Goal: Task Accomplishment & Management: Manage account settings

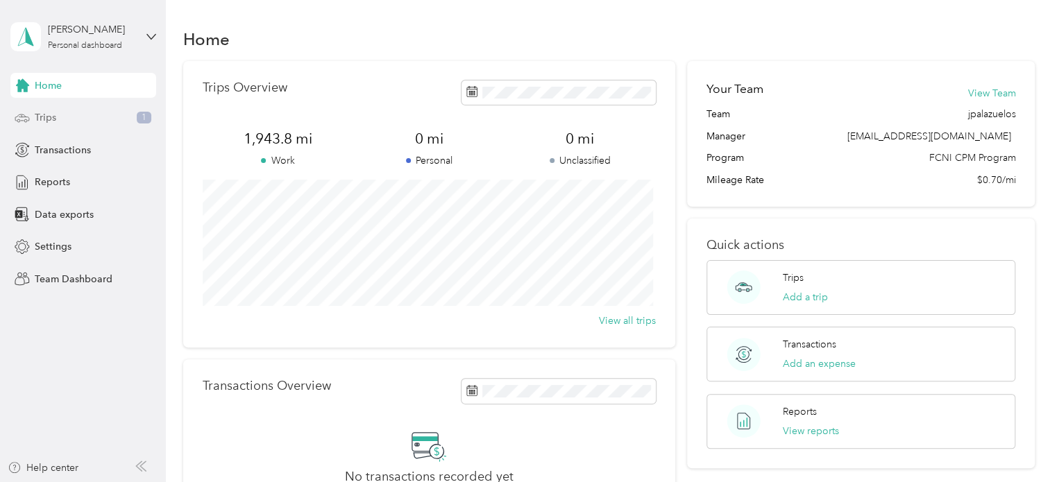
click at [36, 113] on span "Trips" at bounding box center [46, 117] width 22 height 15
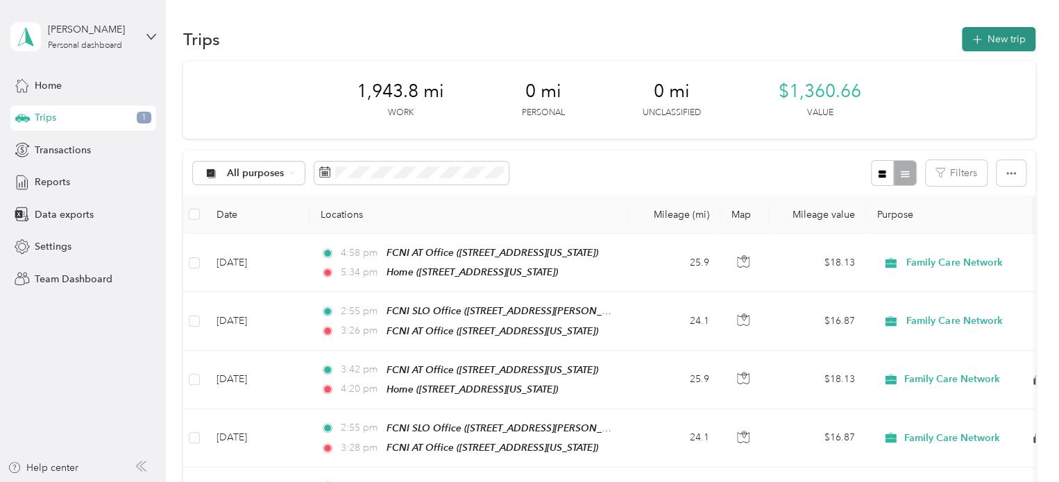
click at [975, 35] on icon "button" at bounding box center [977, 40] width 16 height 16
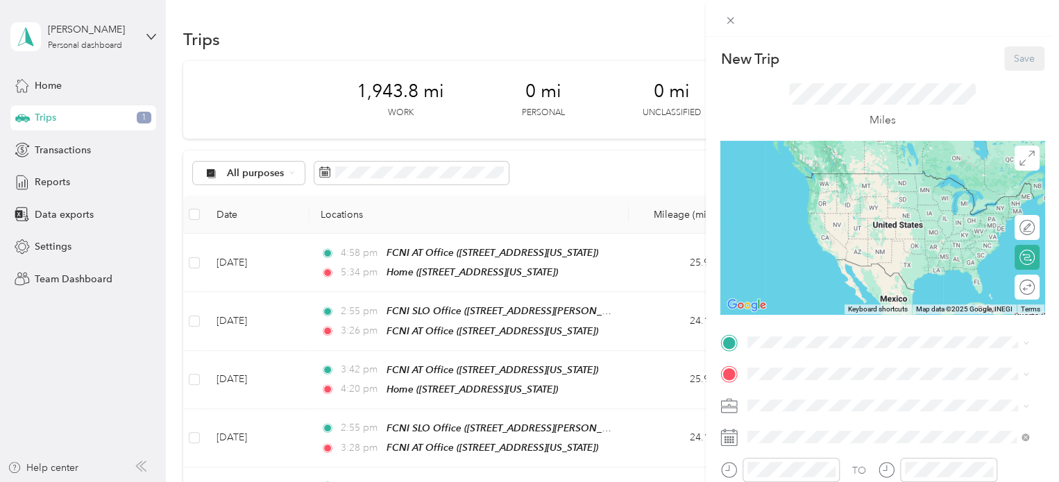
click at [861, 199] on div "TEAM FCNI SLO Office [STREET_ADDRESS][PERSON_NAME][US_STATE]" at bounding box center [882, 182] width 216 height 34
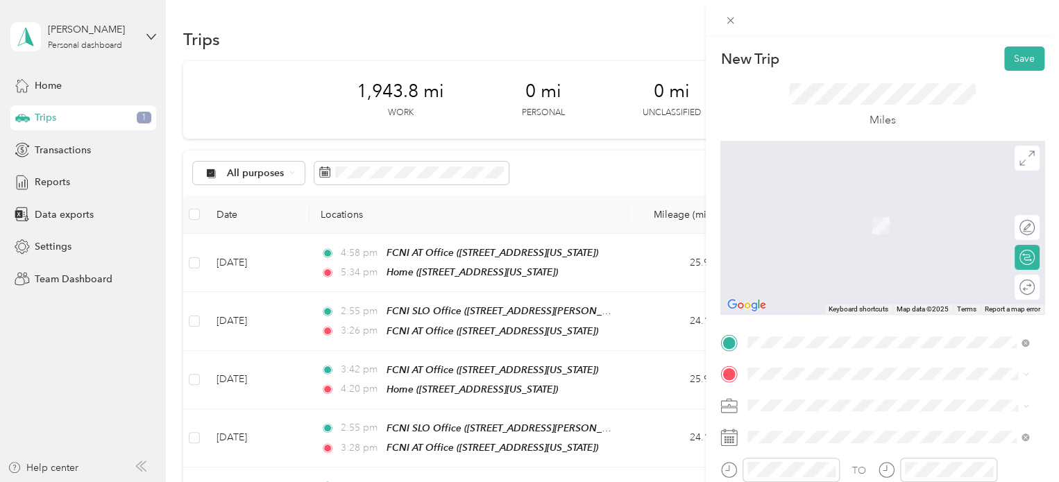
click at [860, 285] on span "[STREET_ADDRESS][US_STATE]" at bounding box center [843, 279] width 139 height 12
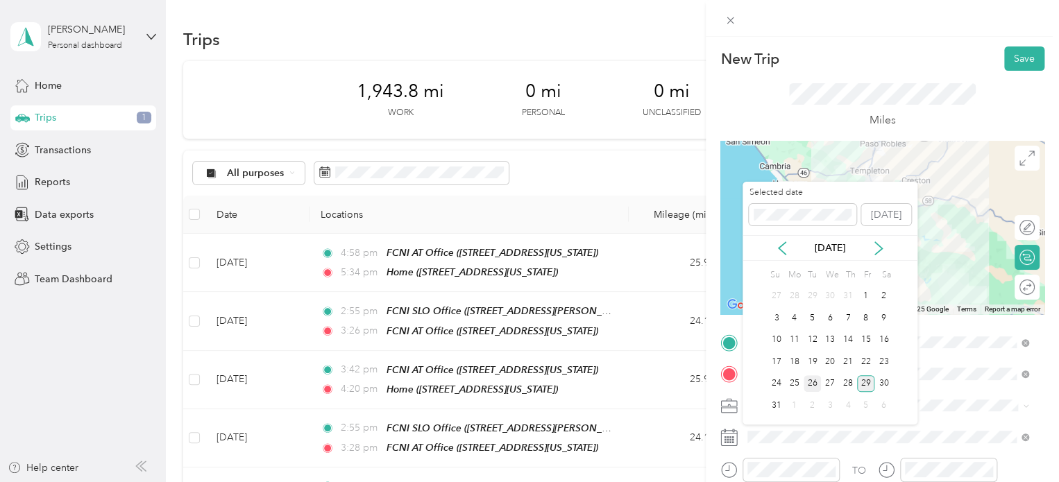
click at [815, 384] on div "26" at bounding box center [813, 383] width 18 height 17
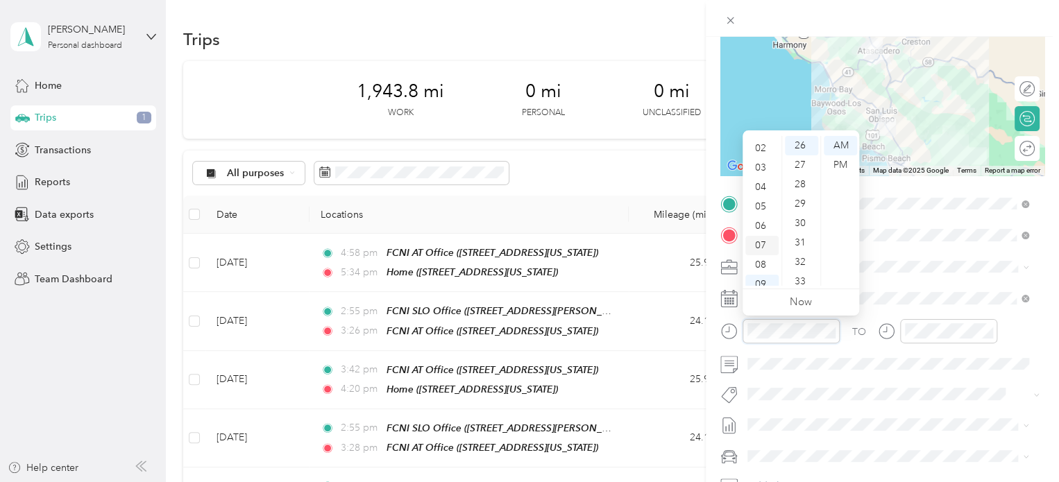
scroll to position [35, 0]
click at [765, 171] on div "03" at bounding box center [761, 168] width 33 height 19
click at [805, 141] on div "26" at bounding box center [801, 145] width 33 height 19
click at [840, 164] on div "PM" at bounding box center [840, 164] width 33 height 19
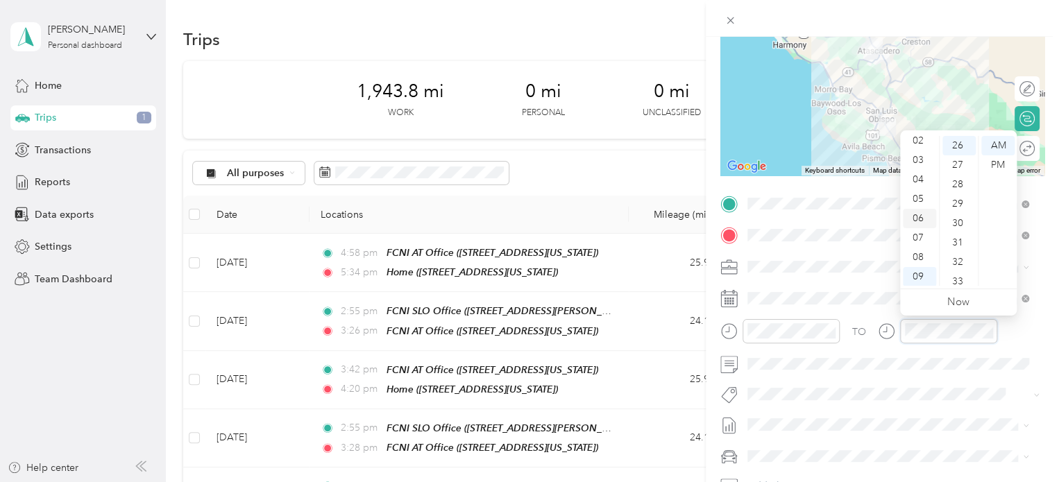
scroll to position [43, 0]
click at [918, 162] on div "03" at bounding box center [919, 160] width 33 height 19
click at [957, 263] on div "57" at bounding box center [958, 259] width 33 height 19
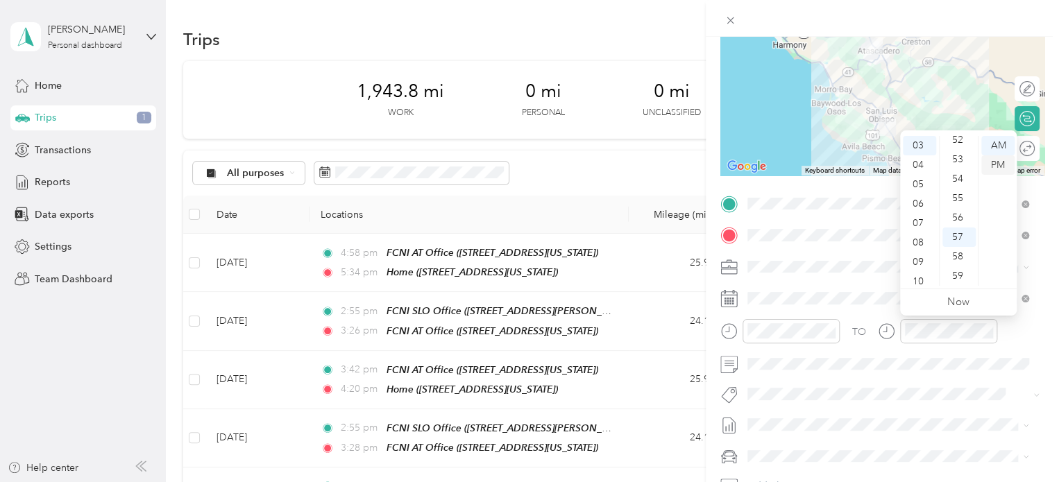
click at [1002, 162] on div "PM" at bounding box center [997, 164] width 33 height 19
click at [992, 164] on div "PM" at bounding box center [997, 164] width 33 height 19
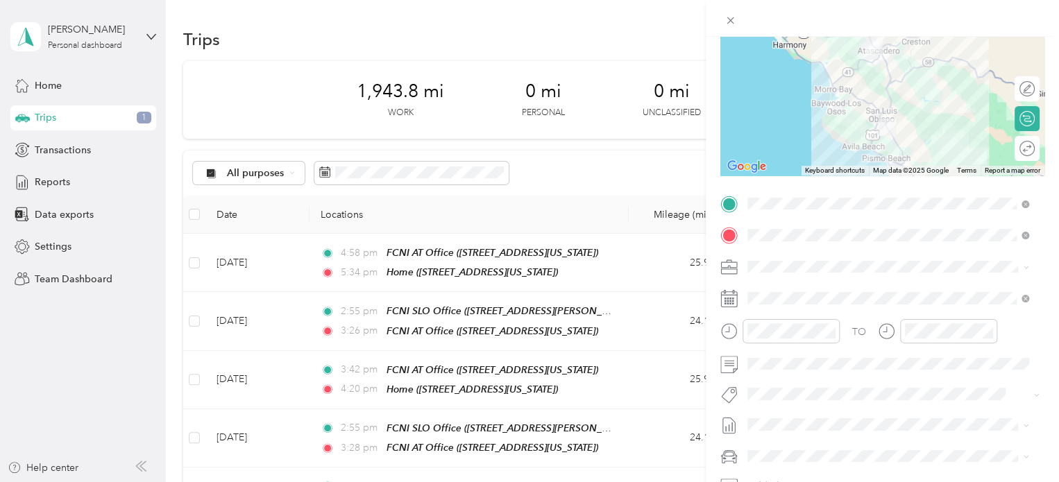
click at [804, 416] on button "Fsp Youth" at bounding box center [780, 410] width 57 height 17
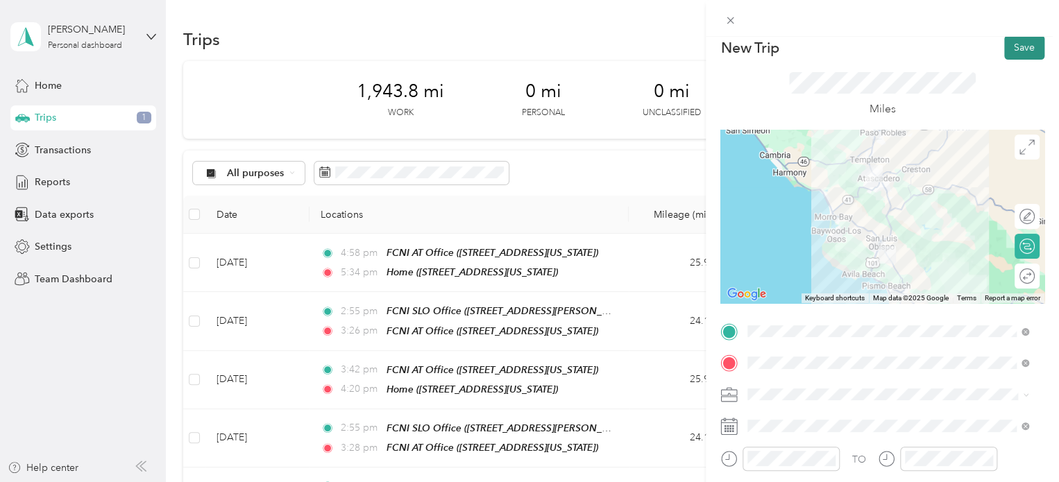
click at [1020, 46] on button "Save" at bounding box center [1024, 47] width 40 height 24
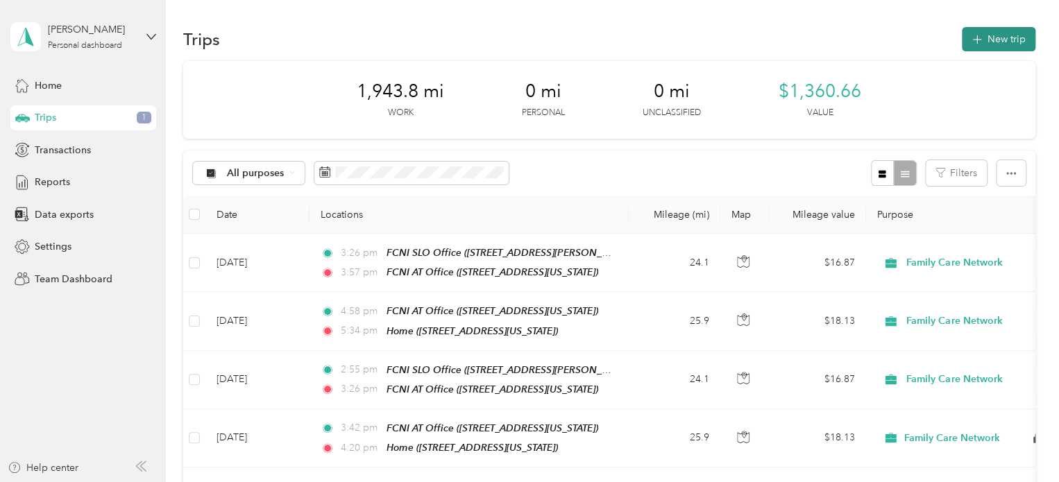
click at [990, 42] on button "New trip" at bounding box center [999, 39] width 74 height 24
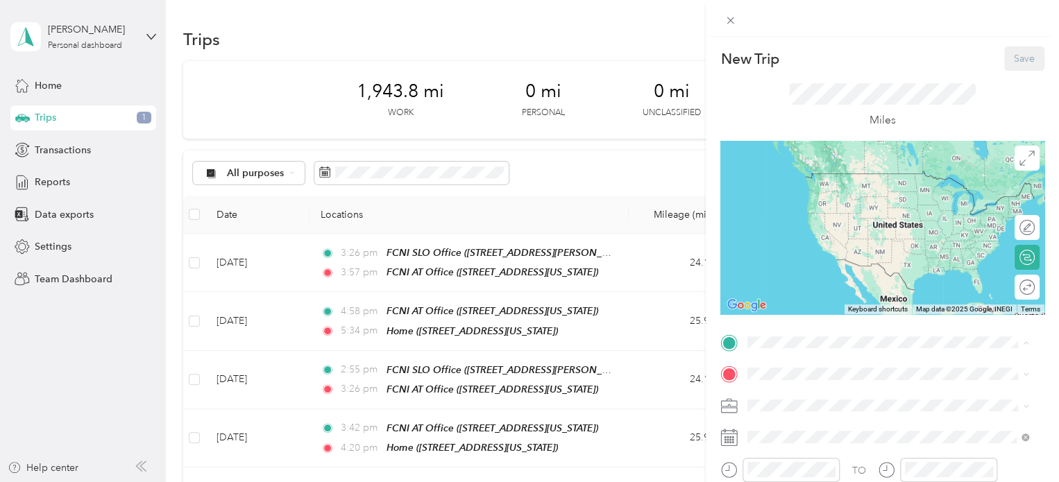
click at [852, 236] on strong "FCNI AT Office" at bounding box center [856, 229] width 69 height 12
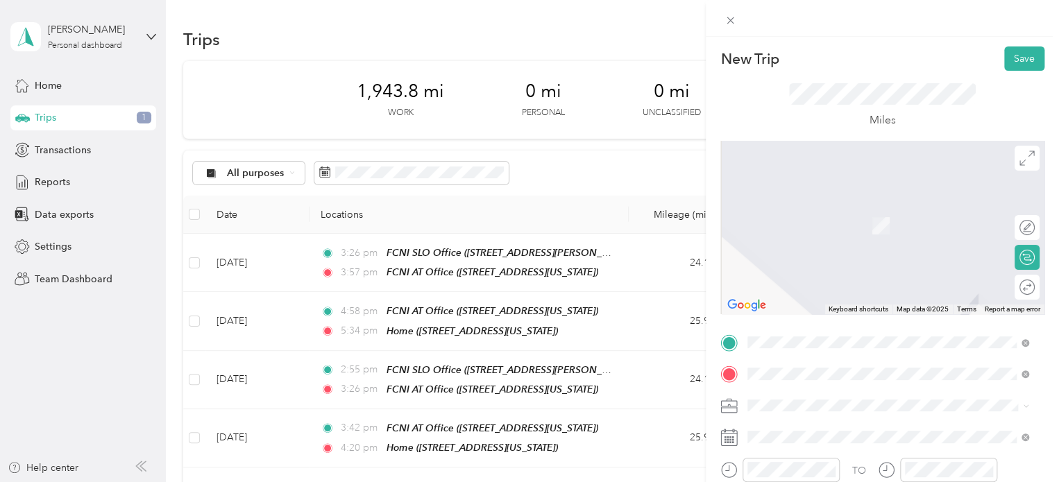
click at [822, 223] on span "[STREET_ADDRESS][US_STATE]" at bounding box center [843, 226] width 139 height 12
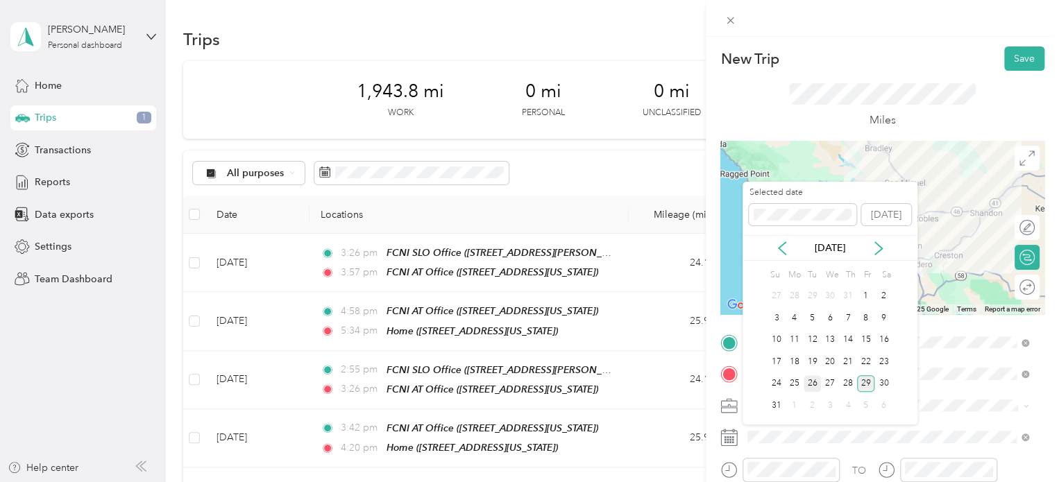
click at [813, 385] on div "26" at bounding box center [813, 383] width 18 height 17
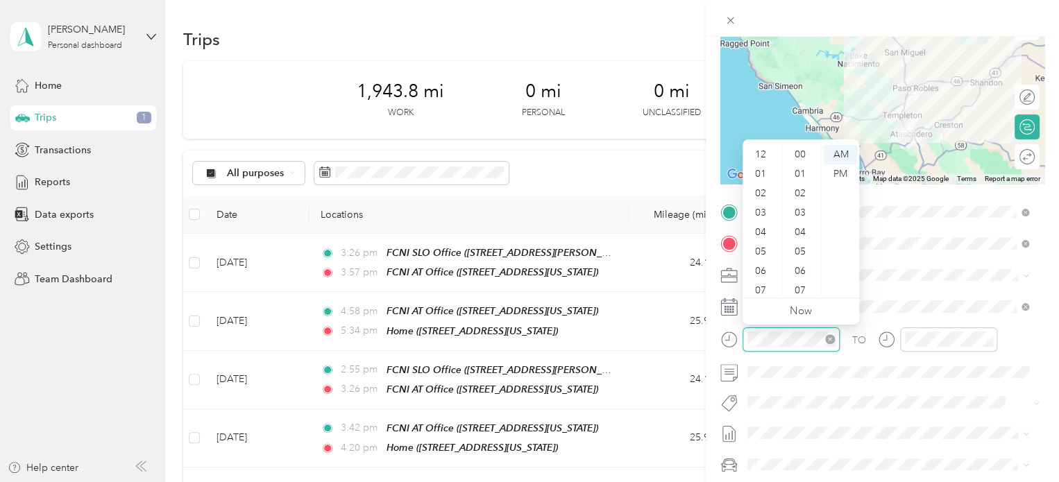
scroll to position [83, 0]
click at [842, 171] on div "PM" at bounding box center [840, 173] width 33 height 19
click at [766, 151] on div "04" at bounding box center [761, 148] width 33 height 19
click at [803, 168] on div "20" at bounding box center [801, 167] width 33 height 19
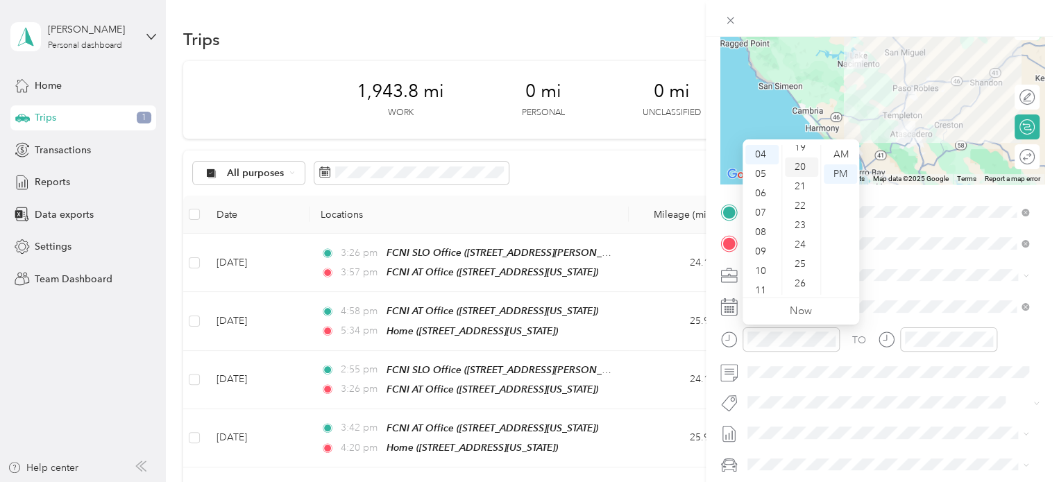
scroll to position [389, 0]
click at [842, 173] on div "PM" at bounding box center [840, 173] width 33 height 19
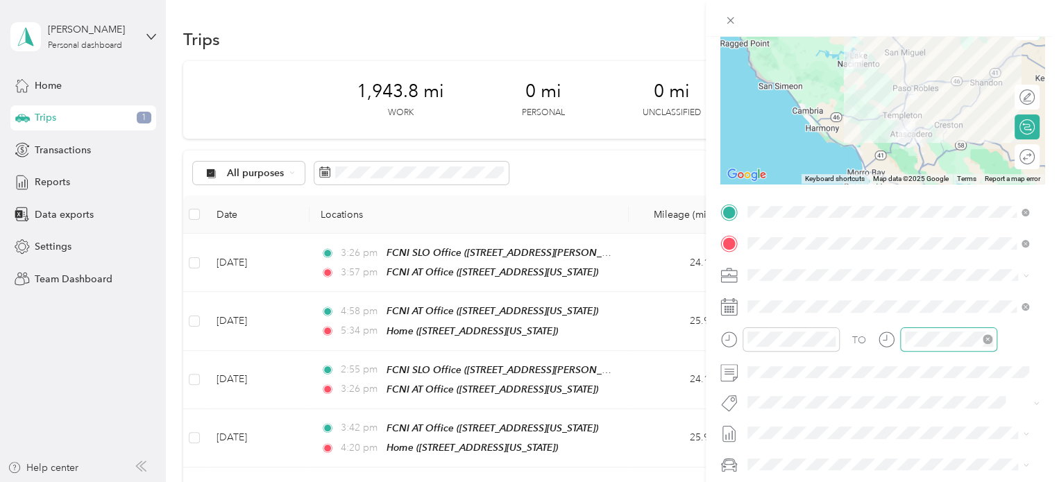
click at [955, 349] on div at bounding box center [948, 340] width 97 height 24
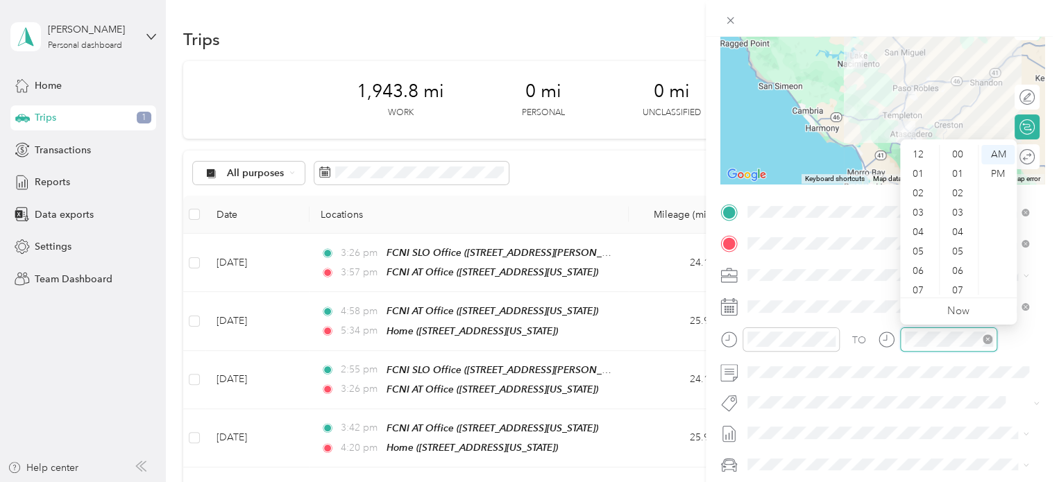
scroll to position [83, 0]
click at [921, 152] on div "04" at bounding box center [919, 148] width 33 height 19
click at [961, 264] on div "54" at bounding box center [958, 266] width 33 height 19
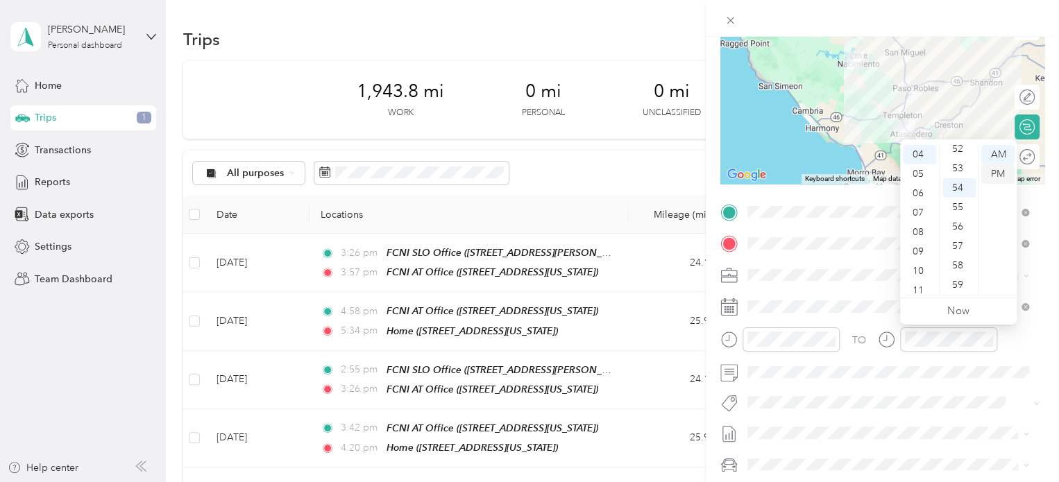
click at [1005, 178] on div "PM" at bounding box center [997, 173] width 33 height 19
click at [957, 284] on div "59" at bounding box center [958, 284] width 33 height 19
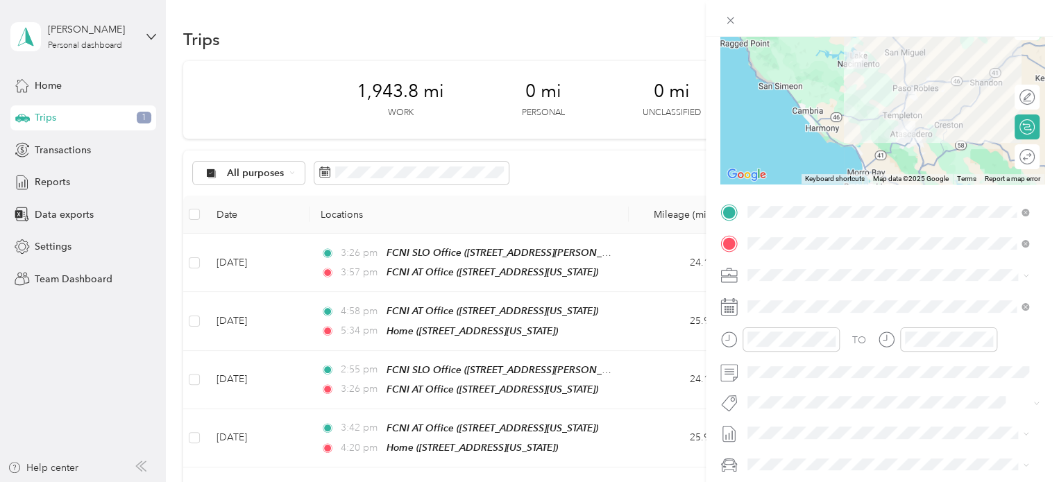
click at [804, 424] on button "Fsp Youth" at bounding box center [780, 420] width 57 height 17
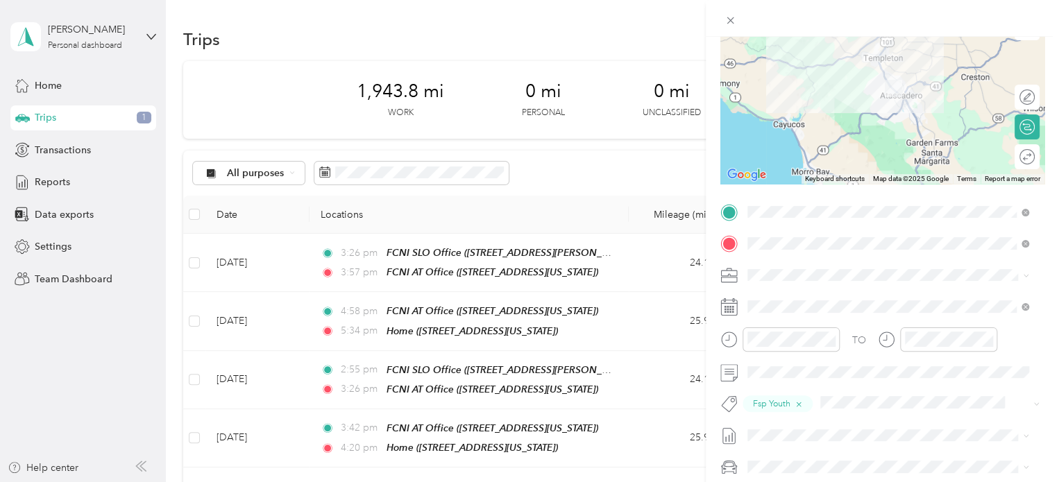
scroll to position [0, 0]
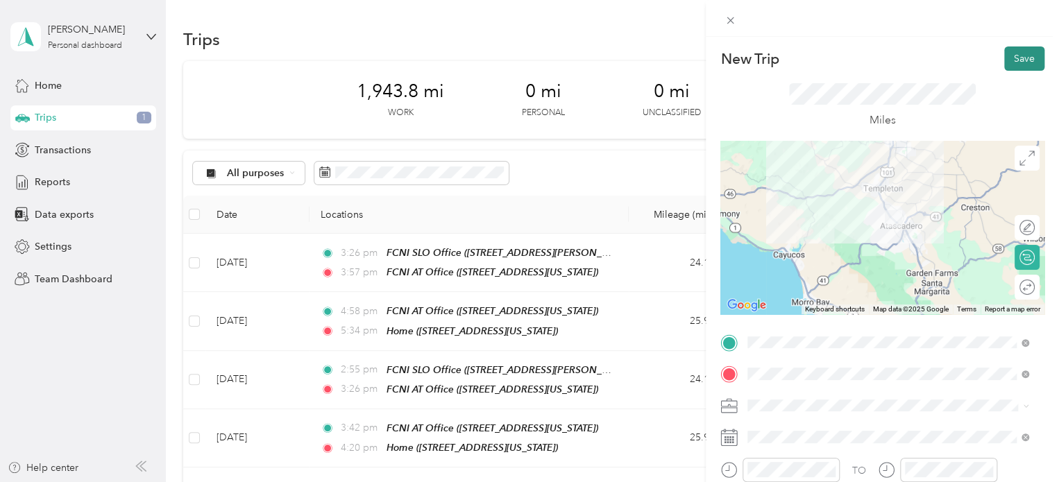
click at [1014, 58] on button "Save" at bounding box center [1024, 58] width 40 height 24
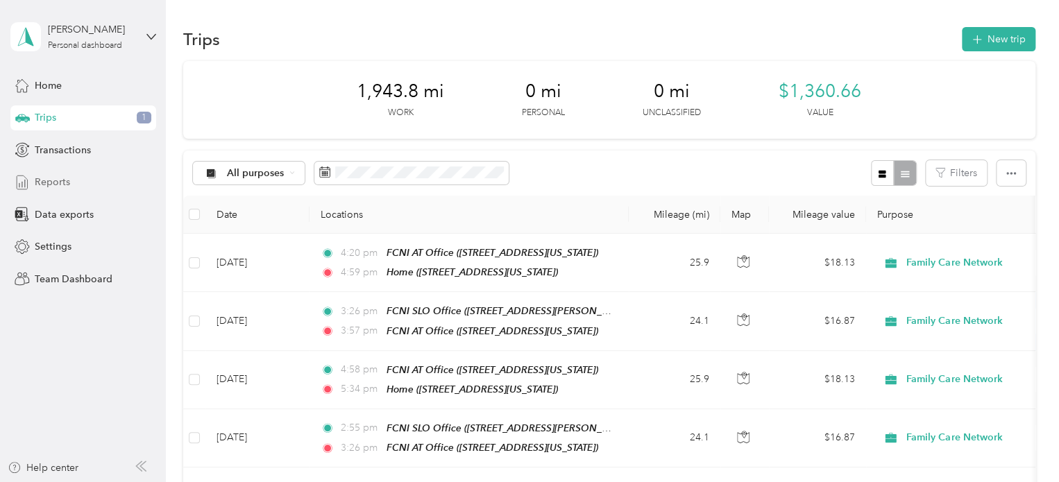
click at [84, 193] on div "Reports" at bounding box center [83, 182] width 146 height 25
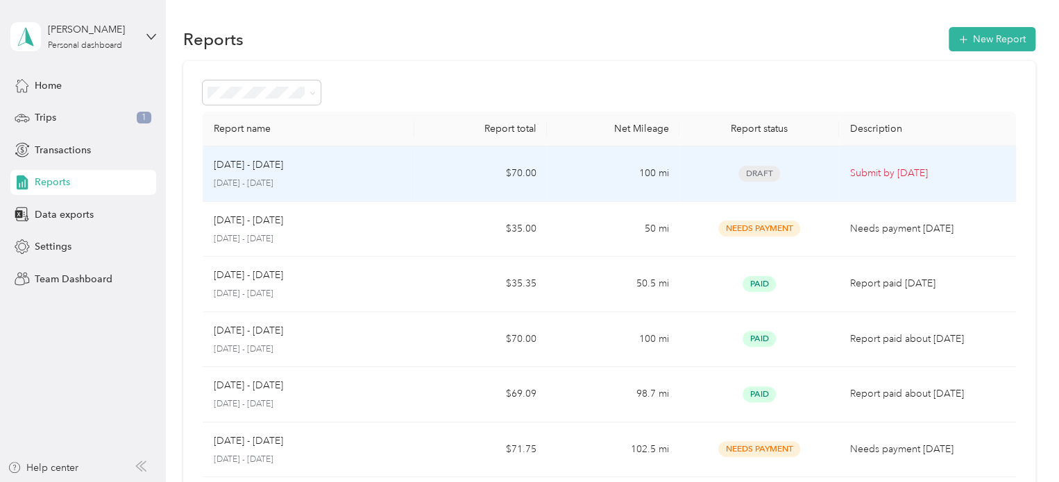
click at [583, 178] on td "100 mi" at bounding box center [613, 174] width 133 height 56
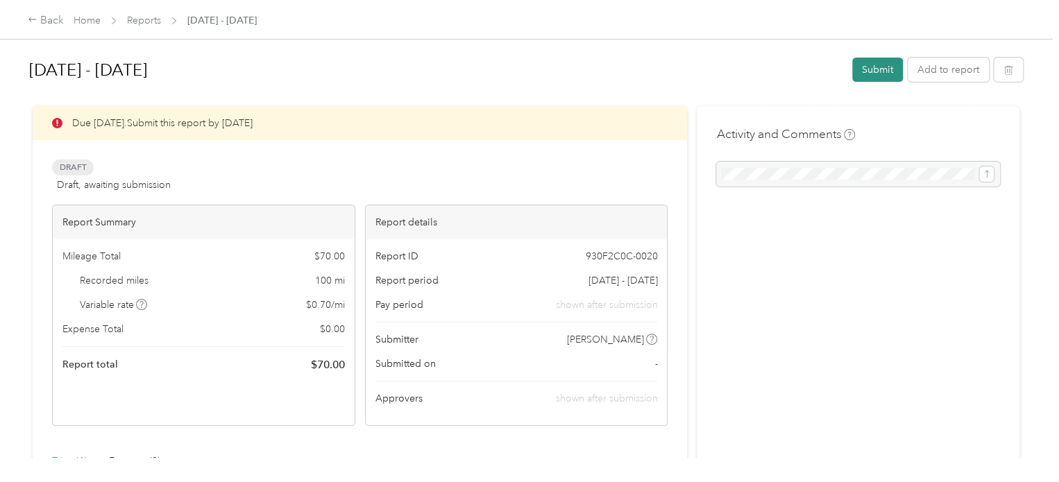
click at [867, 71] on button "Submit" at bounding box center [877, 70] width 51 height 24
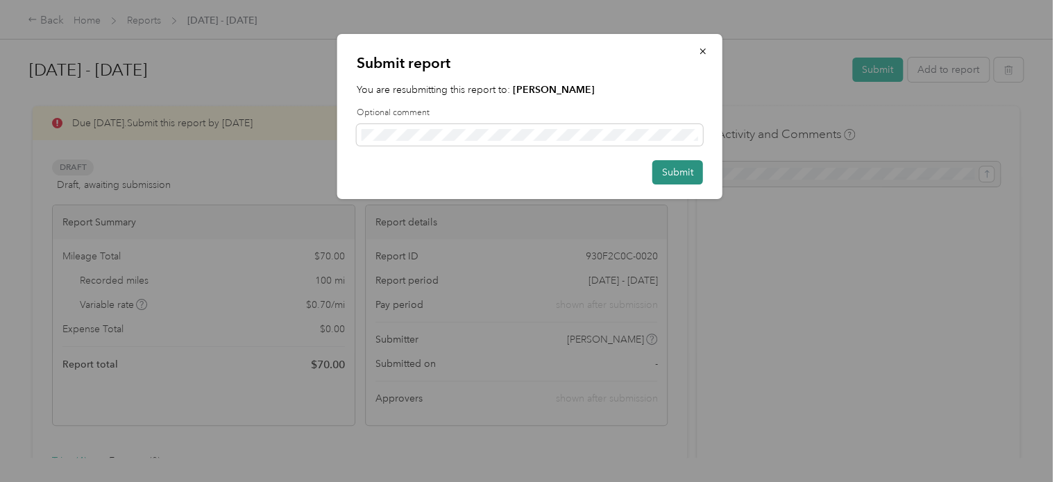
click at [677, 176] on button "Submit" at bounding box center [677, 172] width 51 height 24
